Goal: Use online tool/utility: Use online tool/utility

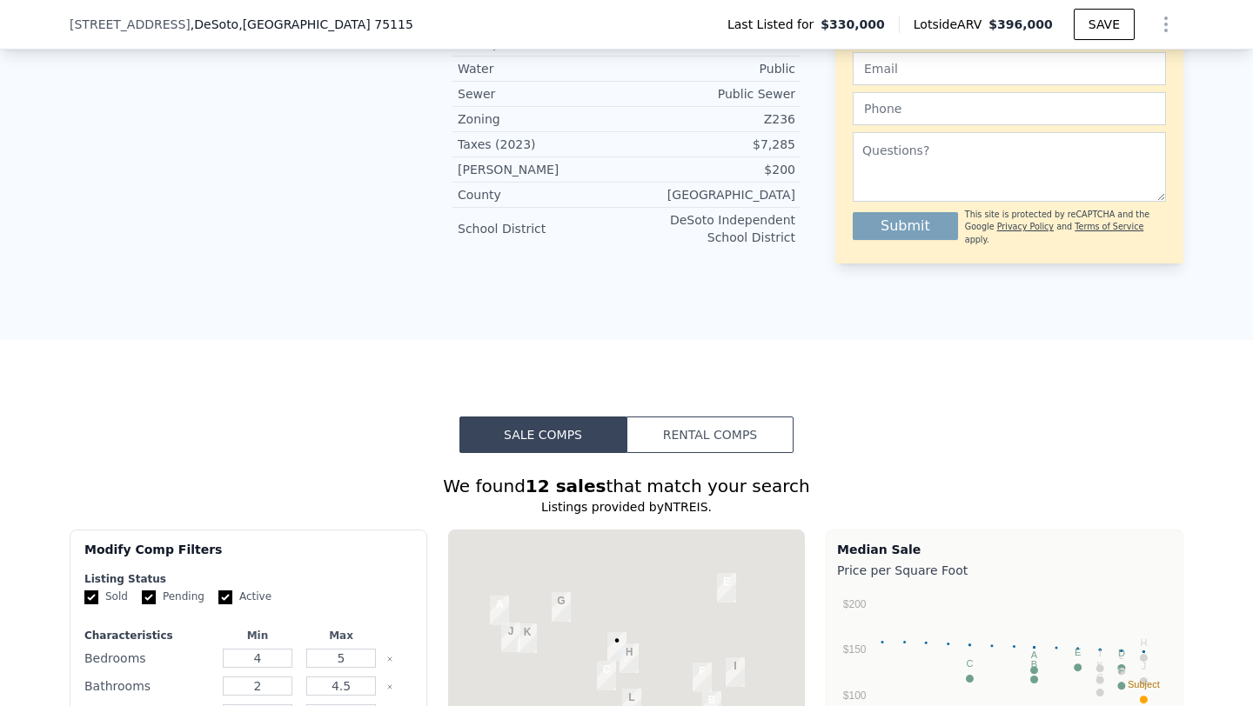
scroll to position [987, 0]
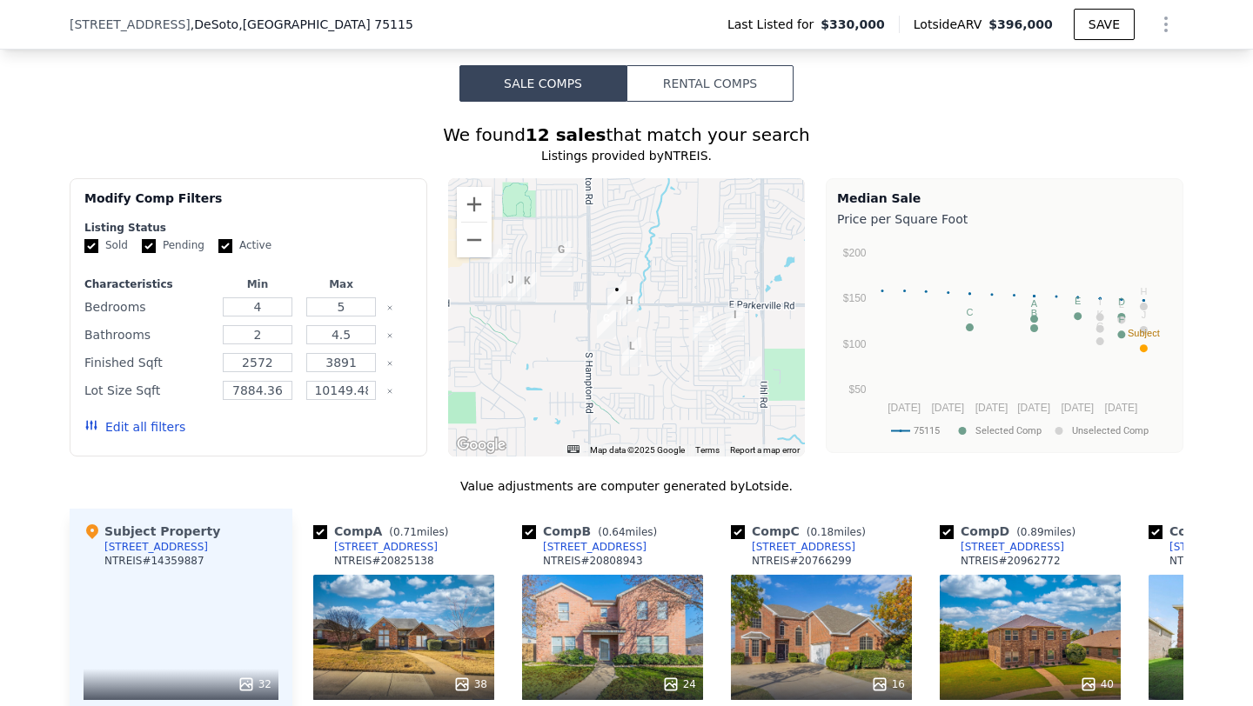
checkbox input "false"
checkbox input "true"
type input "$ 412,000"
type input "$ 37,476"
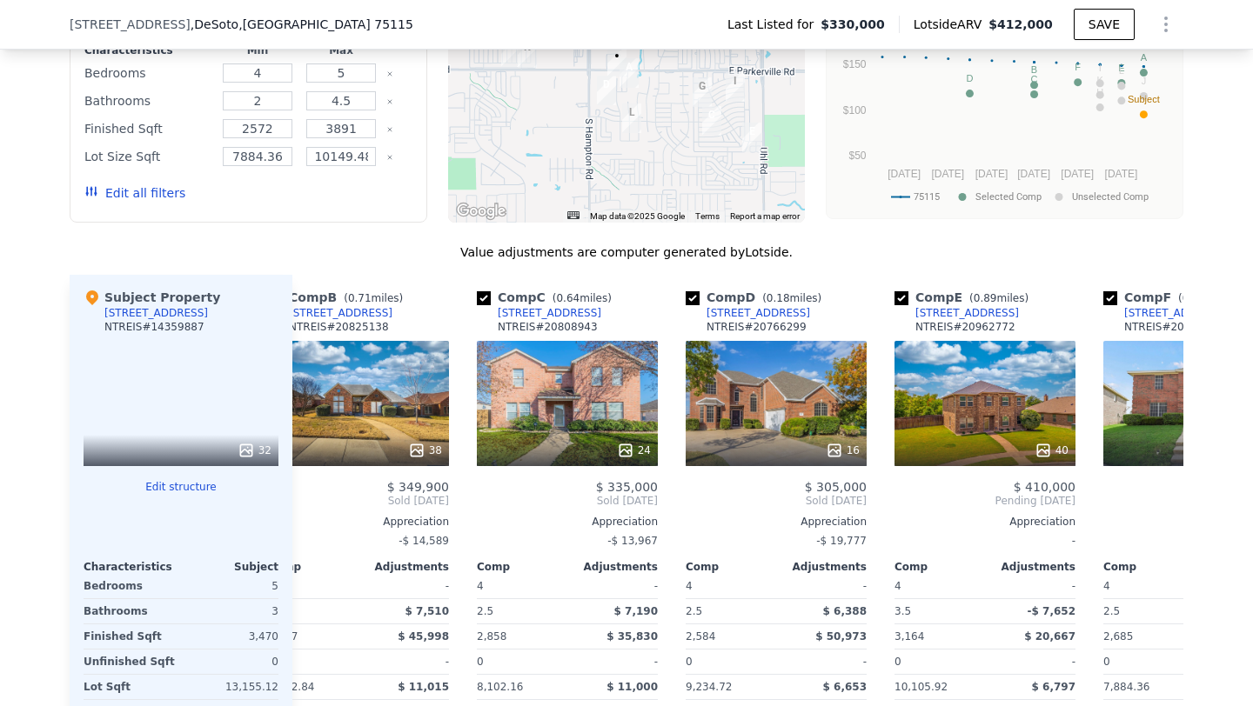
scroll to position [0, 258]
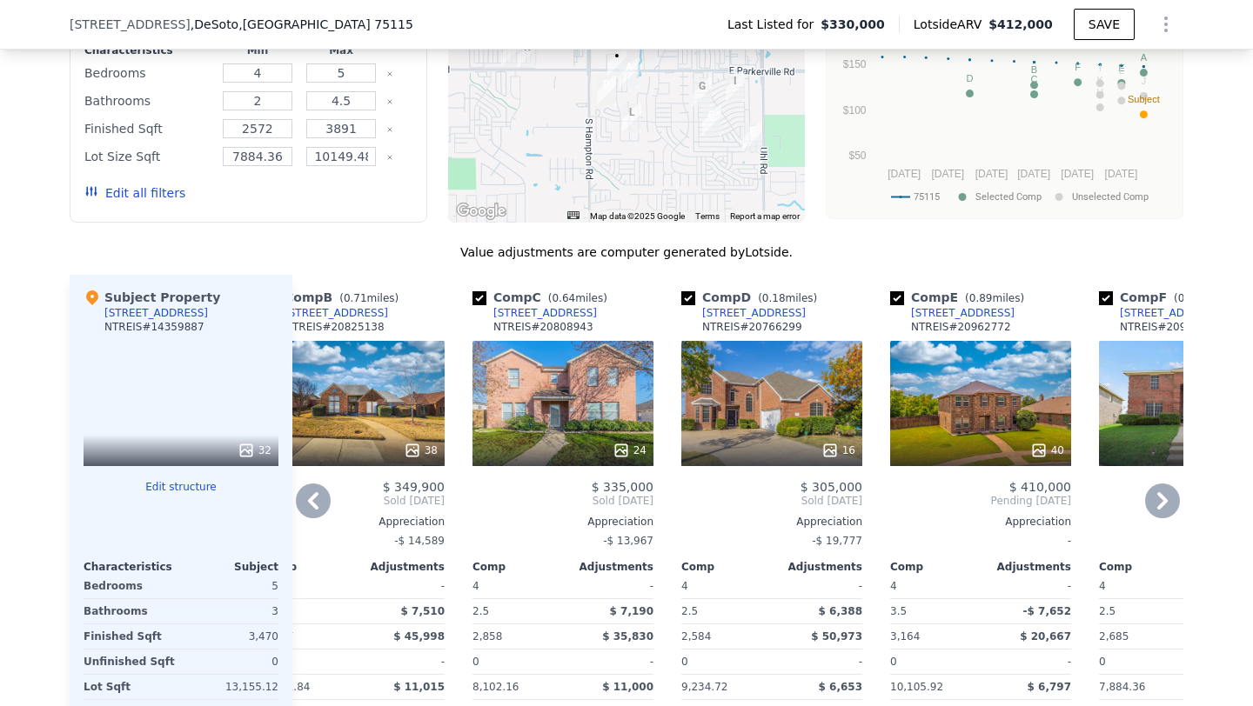
click at [847, 449] on div "16" at bounding box center [838, 450] width 34 height 17
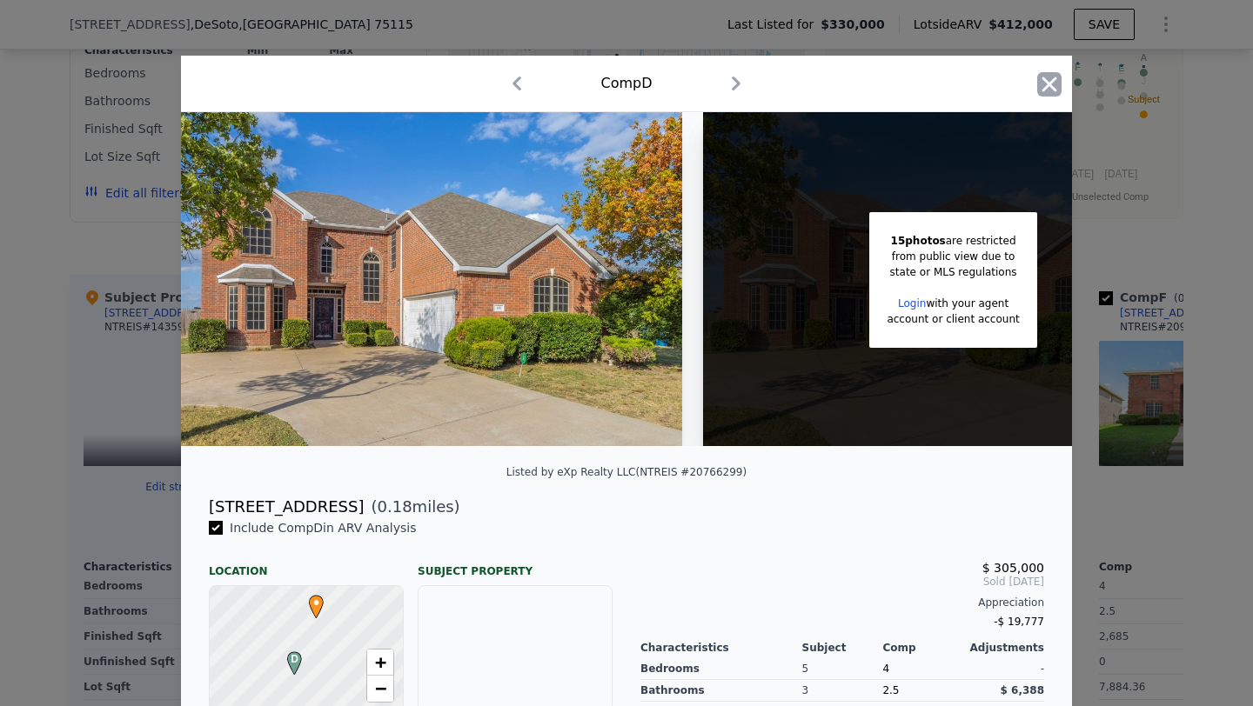
click at [1046, 86] on icon "button" at bounding box center [1049, 84] width 15 height 15
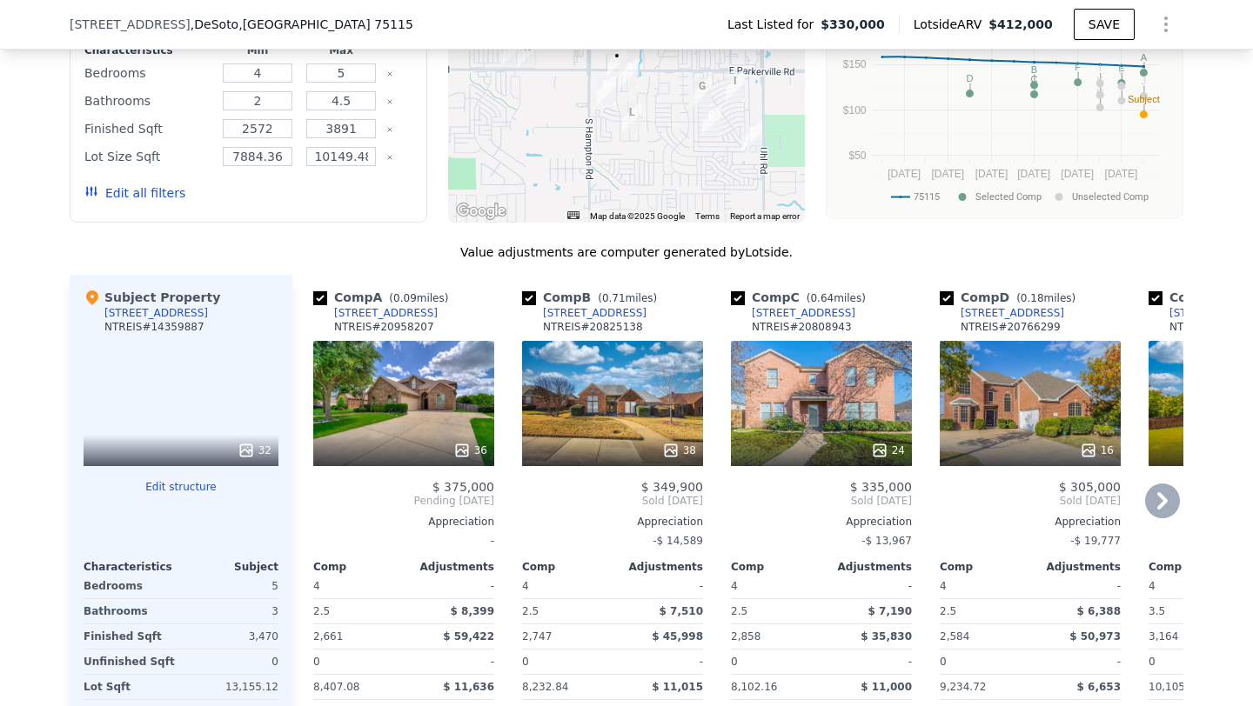
click at [468, 451] on icon at bounding box center [461, 450] width 17 height 17
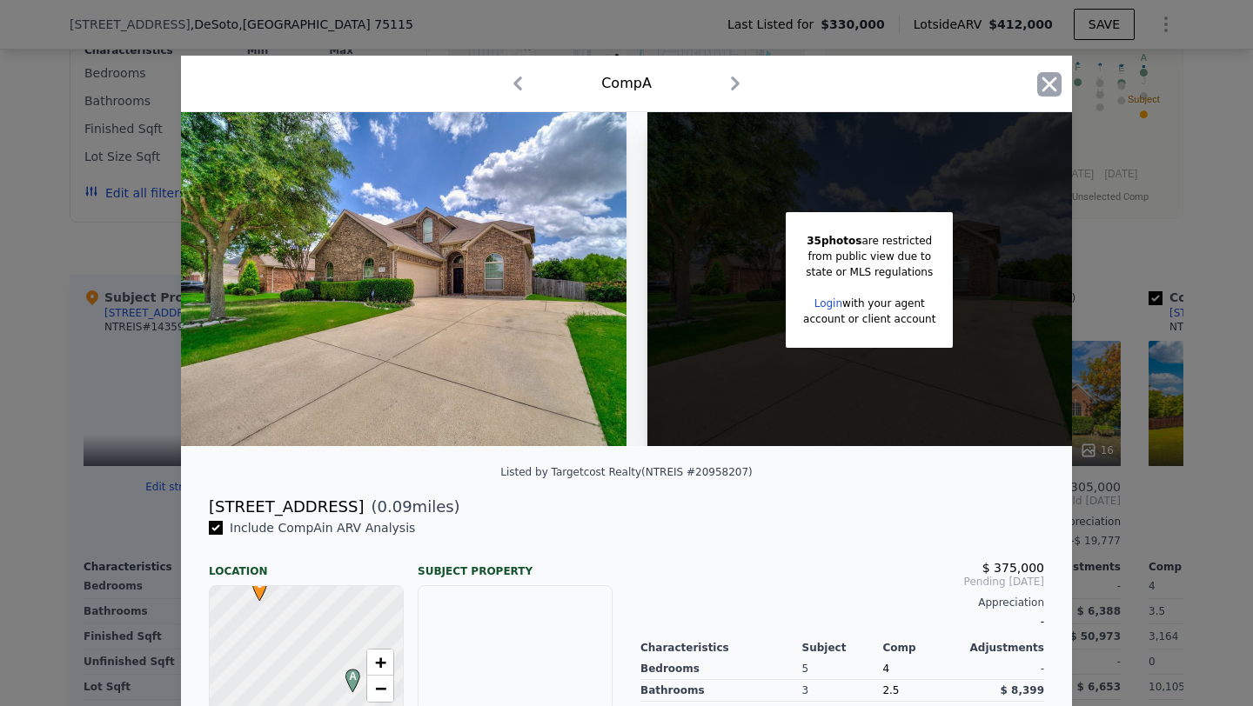
click at [1048, 88] on icon "button" at bounding box center [1049, 84] width 24 height 24
